Goal: Transaction & Acquisition: Purchase product/service

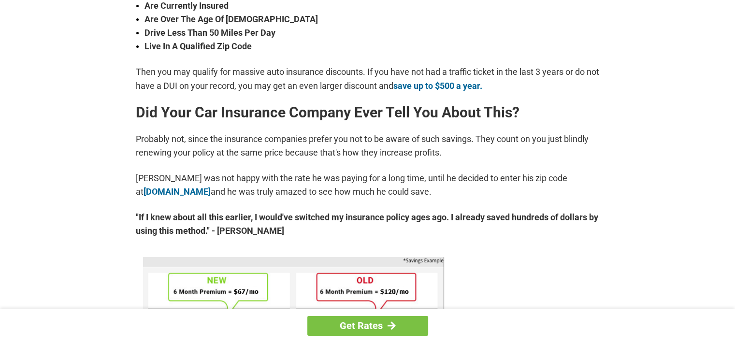
scroll to position [483, 0]
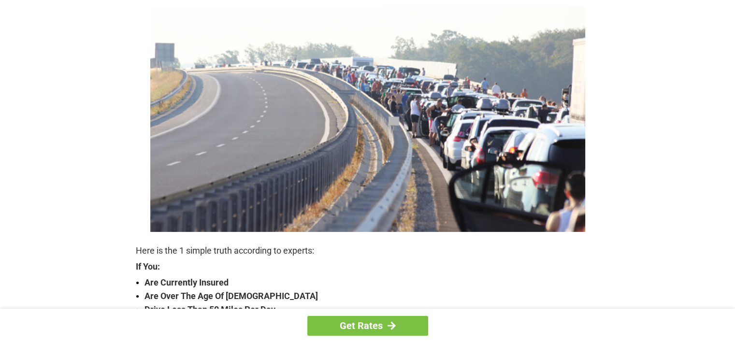
scroll to position [97, 0]
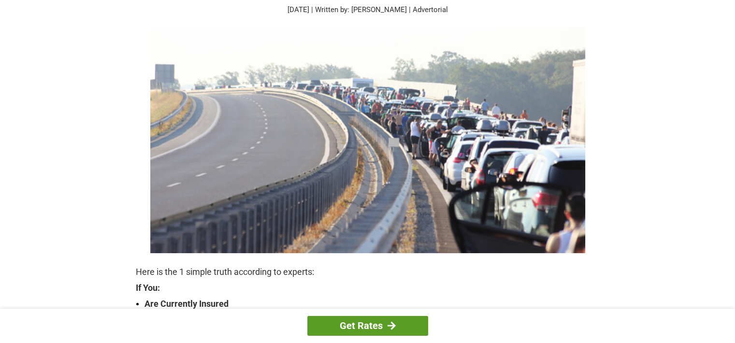
click at [373, 323] on link "Get Rates" at bounding box center [367, 326] width 121 height 20
